Goal: Task Accomplishment & Management: Complete application form

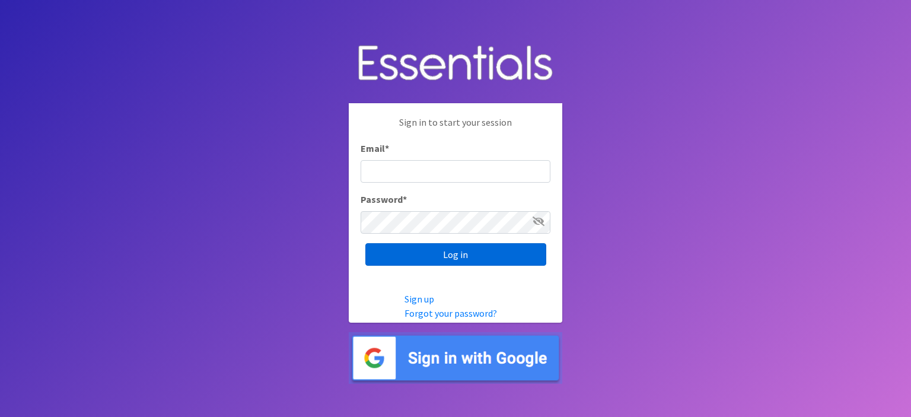
type input "[EMAIL_ADDRESS][DOMAIN_NAME]"
click at [457, 255] on input "Log in" at bounding box center [455, 254] width 181 height 23
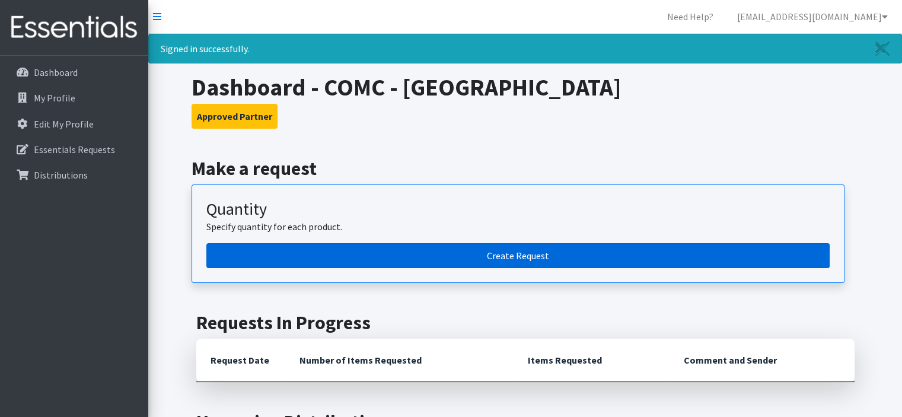
click at [483, 256] on link "Create Request" at bounding box center [517, 255] width 623 height 25
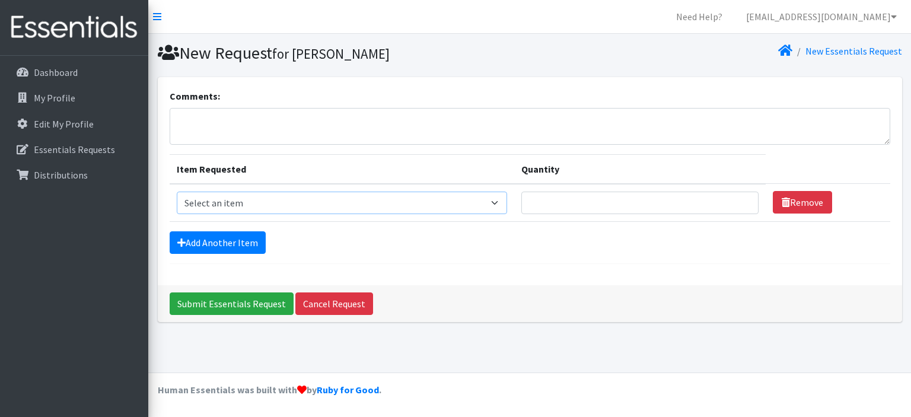
click at [499, 202] on select "Select an item Kids (Newborn) Kids (Size 1) Kids (Size 2) Kids (Size 3) Kids (S…" at bounding box center [342, 203] width 330 height 23
select select "13701"
click at [177, 192] on select "Select an item Kids (Newborn) Kids (Size 1) Kids (Size 2) Kids (Size 3) Kids (S…" at bounding box center [342, 203] width 330 height 23
click at [548, 201] on input "Quantity" at bounding box center [639, 203] width 237 height 23
type input "4"
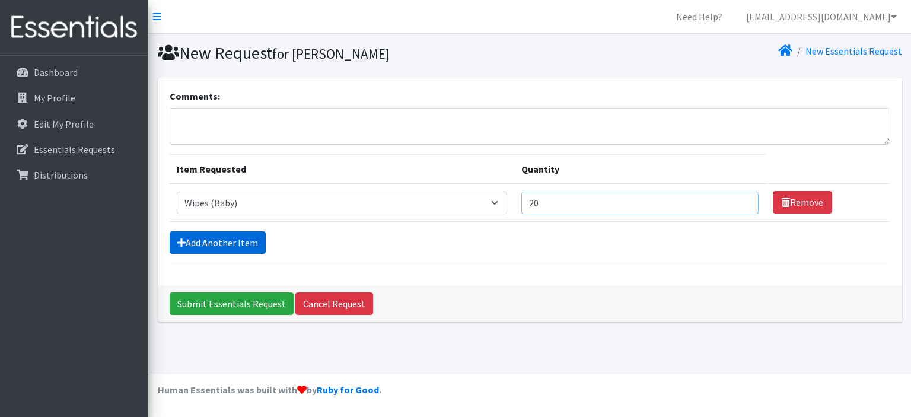
type input "20"
click at [217, 233] on link "Add Another Item" at bounding box center [218, 242] width 96 height 23
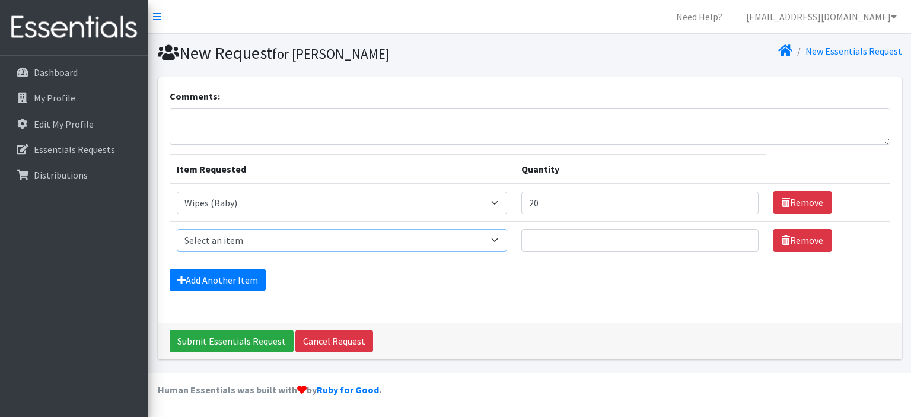
click at [501, 237] on select "Select an item Kids (Newborn) Kids (Size 1) Kids (Size 2) Kids (Size 3) Kids (S…" at bounding box center [342, 240] width 330 height 23
select select "13732"
click at [177, 229] on select "Select an item Kids (Newborn) Kids (Size 1) Kids (Size 2) Kids (Size 3) Kids (S…" at bounding box center [342, 240] width 330 height 23
click at [562, 239] on input "Quantity" at bounding box center [639, 240] width 237 height 23
type input "150"
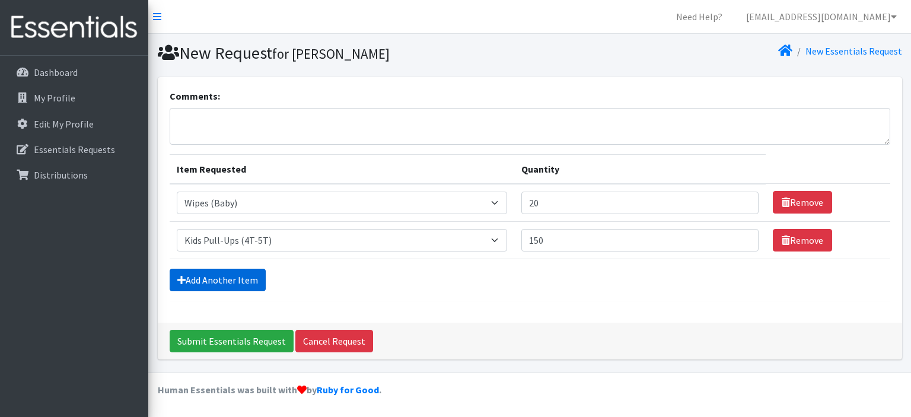
click at [216, 275] on link "Add Another Item" at bounding box center [218, 280] width 96 height 23
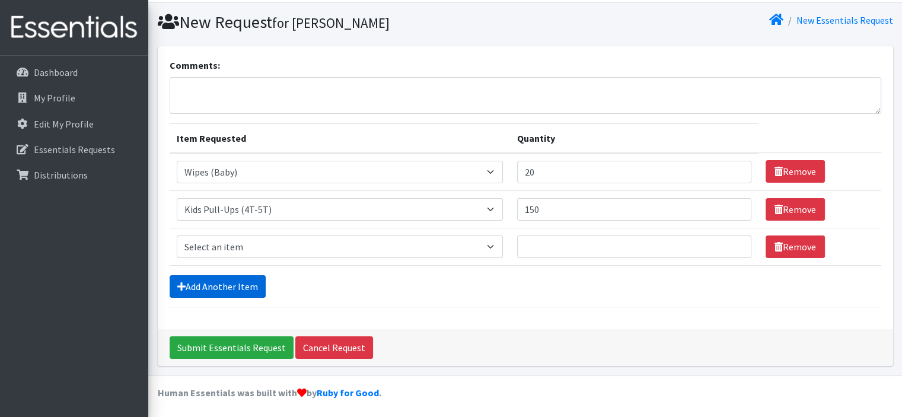
scroll to position [31, 0]
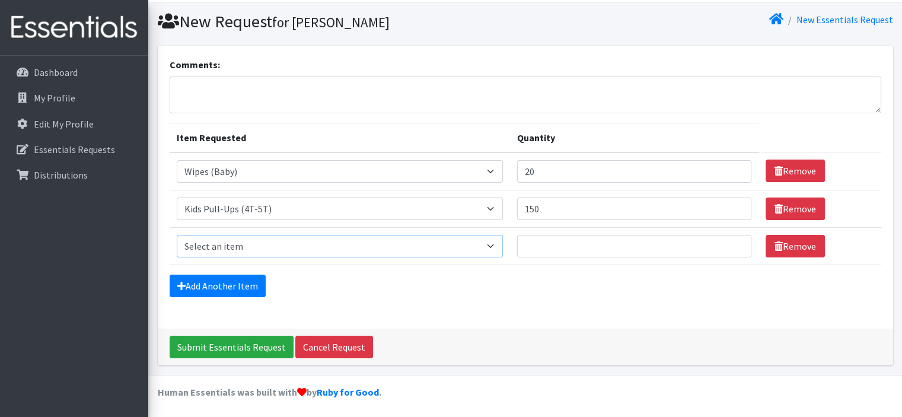
click at [496, 242] on select "Select an item Kids (Newborn) Kids (Size 1) Kids (Size 2) Kids (Size 3) Kids (S…" at bounding box center [340, 246] width 326 height 23
select select "13706"
click at [177, 235] on select "Select an item Kids (Newborn) Kids (Size 1) Kids (Size 2) Kids (Size 3) Kids (S…" at bounding box center [340, 246] width 326 height 23
click at [555, 241] on input "Quantity" at bounding box center [634, 246] width 234 height 23
type input "150"
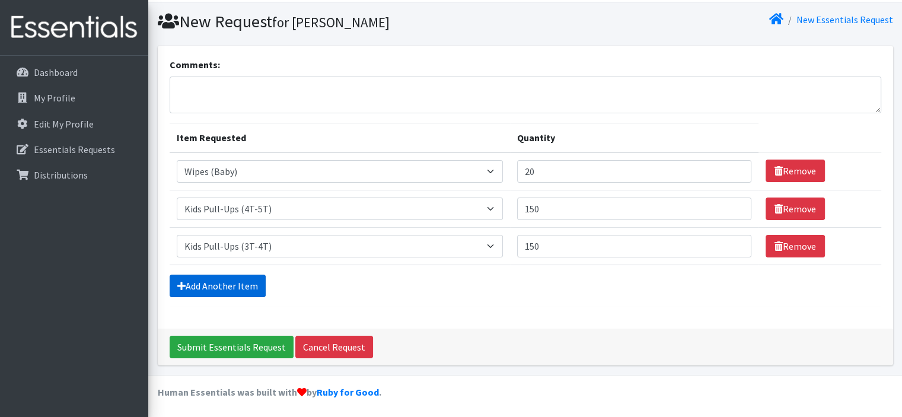
click at [177, 283] on icon at bounding box center [181, 285] width 8 height 9
click at [242, 279] on link "Add Another Item" at bounding box center [218, 286] width 96 height 23
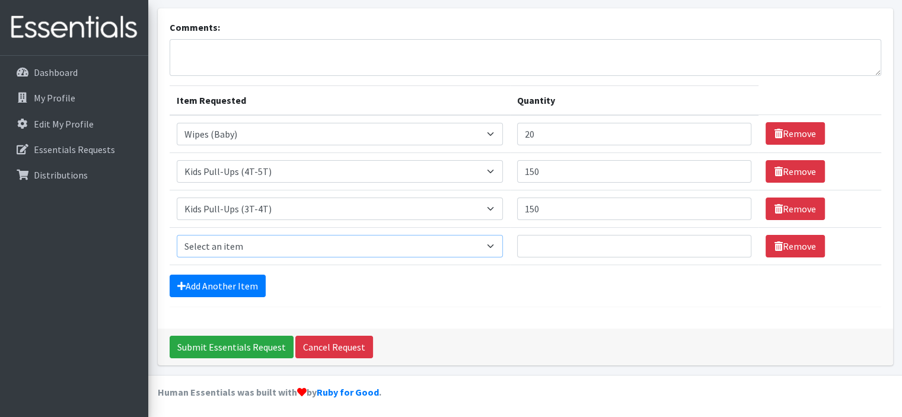
click at [467, 243] on select "Select an item Kids (Newborn) Kids (Size 1) Kids (Size 2) Kids (Size 3) Kids (S…" at bounding box center [340, 246] width 326 height 23
select select "13729"
click at [177, 235] on select "Select an item Kids (Newborn) Kids (Size 1) Kids (Size 2) Kids (Size 3) Kids (S…" at bounding box center [340, 246] width 326 height 23
click at [554, 244] on input "Quantity" at bounding box center [634, 246] width 234 height 23
type input "200"
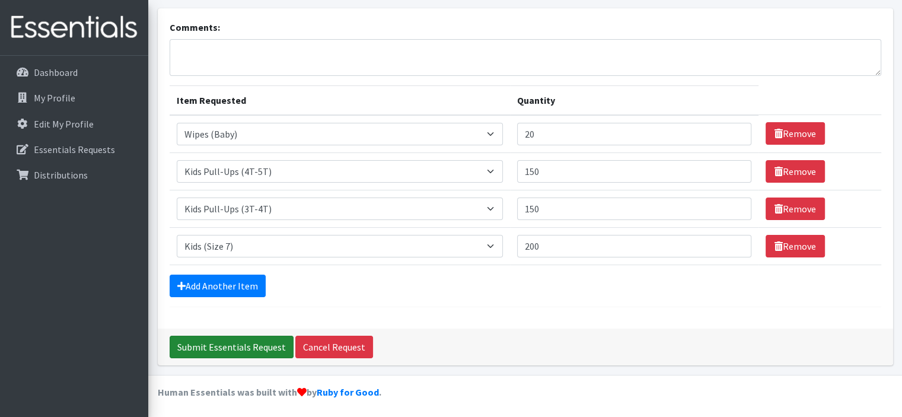
click at [224, 345] on input "Submit Essentials Request" at bounding box center [232, 347] width 124 height 23
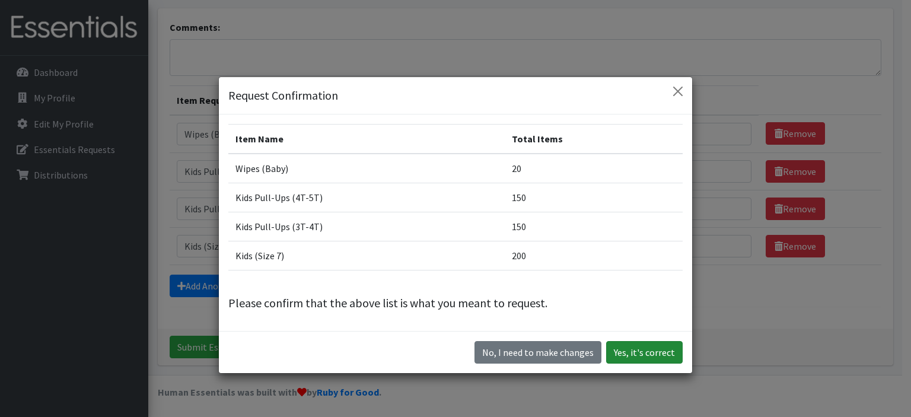
click at [657, 357] on button "Yes, it's correct" at bounding box center [644, 352] width 77 height 23
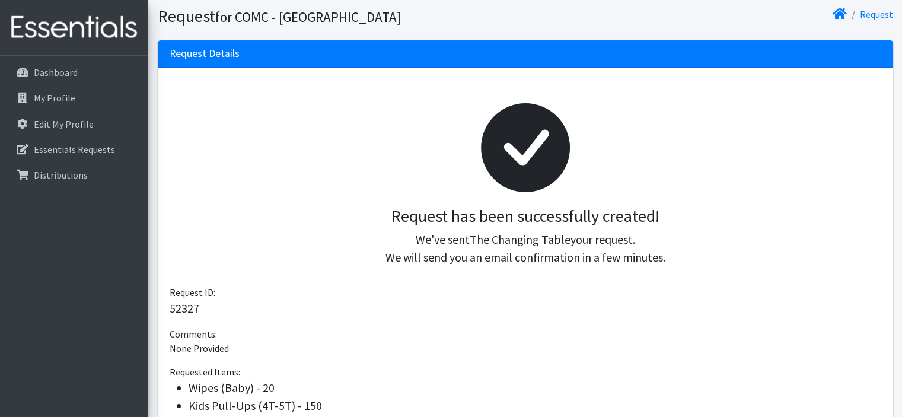
scroll to position [257, 0]
